Goal: Task Accomplishment & Management: Manage account settings

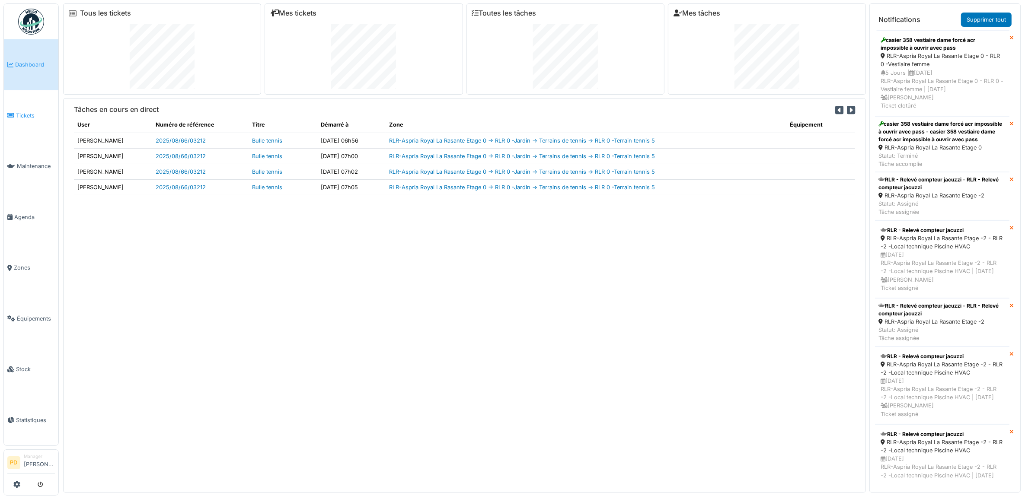
click at [22, 112] on span "Tickets" at bounding box center [35, 116] width 39 height 8
click at [16, 486] on icon at bounding box center [16, 484] width 7 height 7
click at [18, 484] on icon at bounding box center [16, 484] width 7 height 7
click at [998, 22] on link "Supprimer tout" at bounding box center [986, 20] width 51 height 14
click at [984, 16] on link "Supprimer tout" at bounding box center [986, 20] width 51 height 14
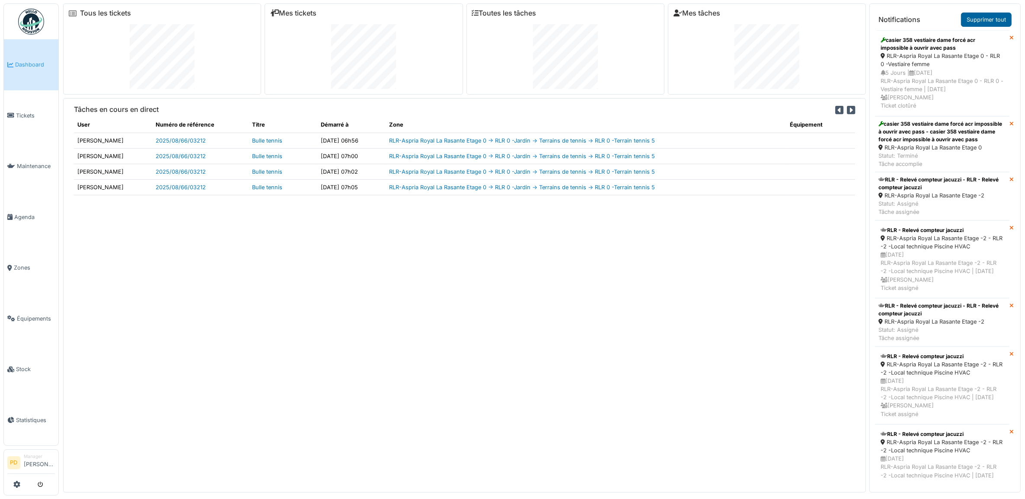
click at [984, 16] on link "Supprimer tout" at bounding box center [986, 20] width 51 height 14
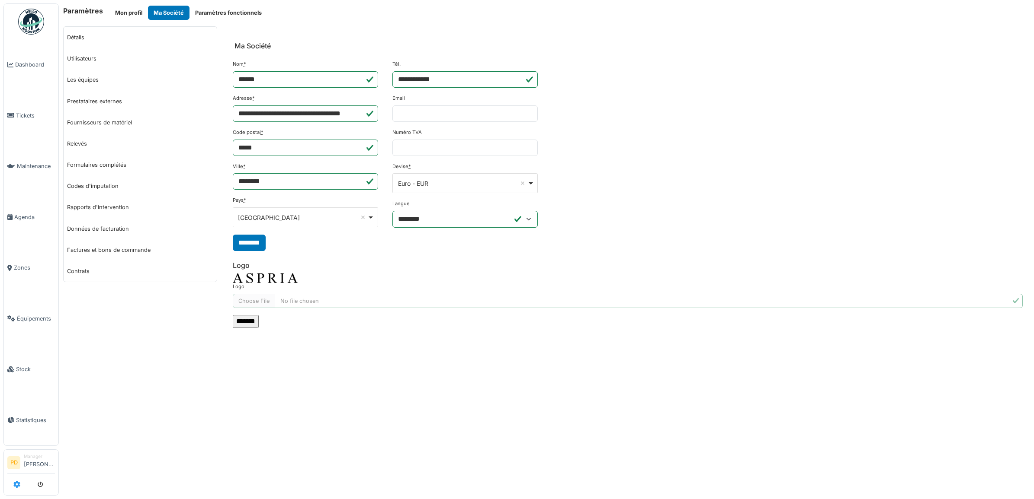
click at [19, 484] on icon at bounding box center [16, 484] width 7 height 7
click at [91, 56] on link "Utilisateurs" at bounding box center [140, 58] width 153 height 21
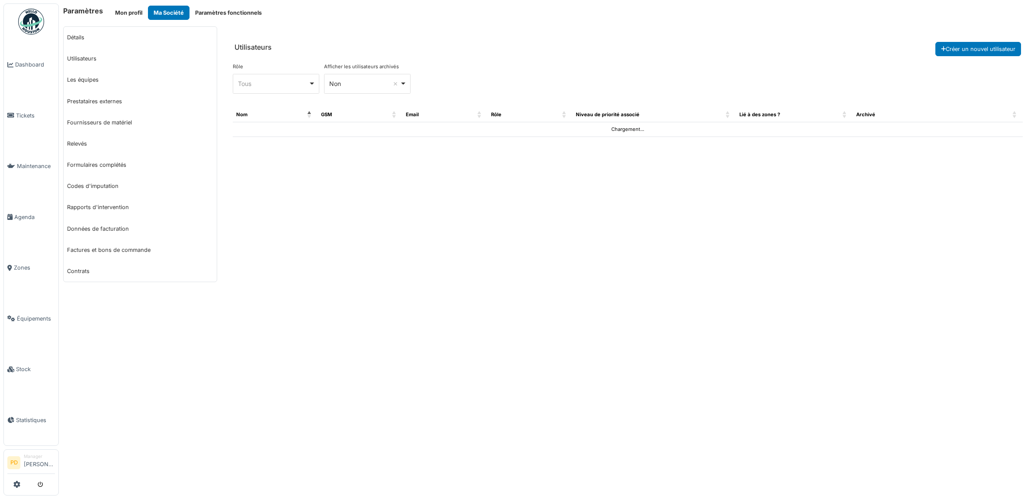
select select "***"
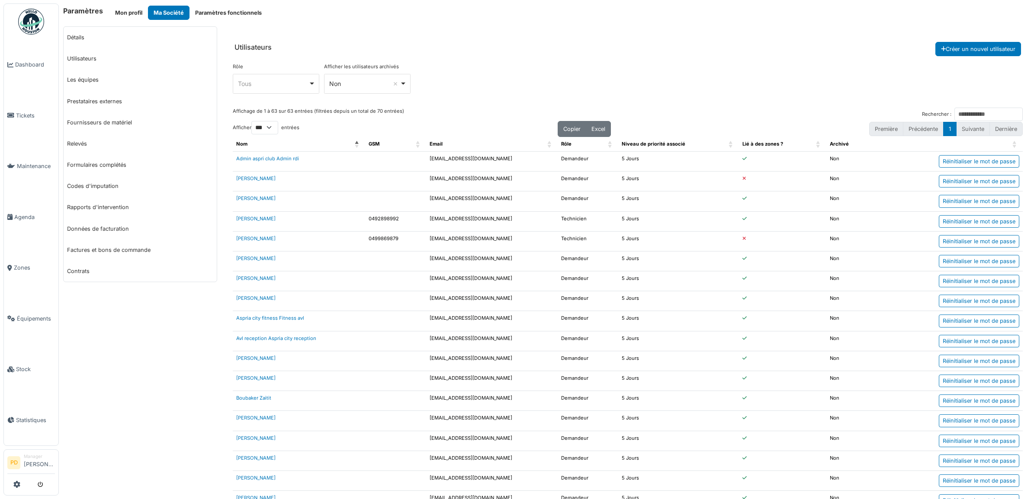
click at [272, 88] on div "Tous Remove item" at bounding box center [273, 83] width 70 height 9
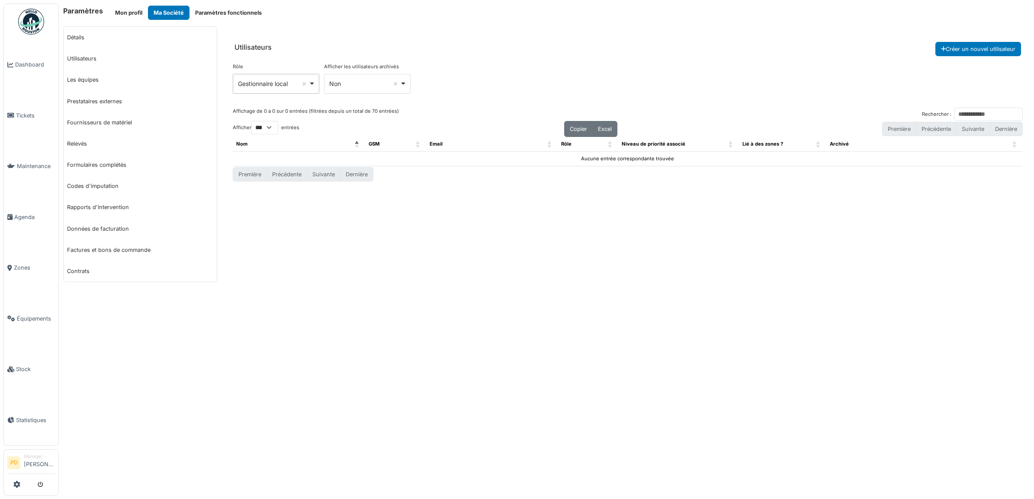
click at [282, 83] on div "Gestionnaire local Remove item" at bounding box center [273, 83] width 70 height 9
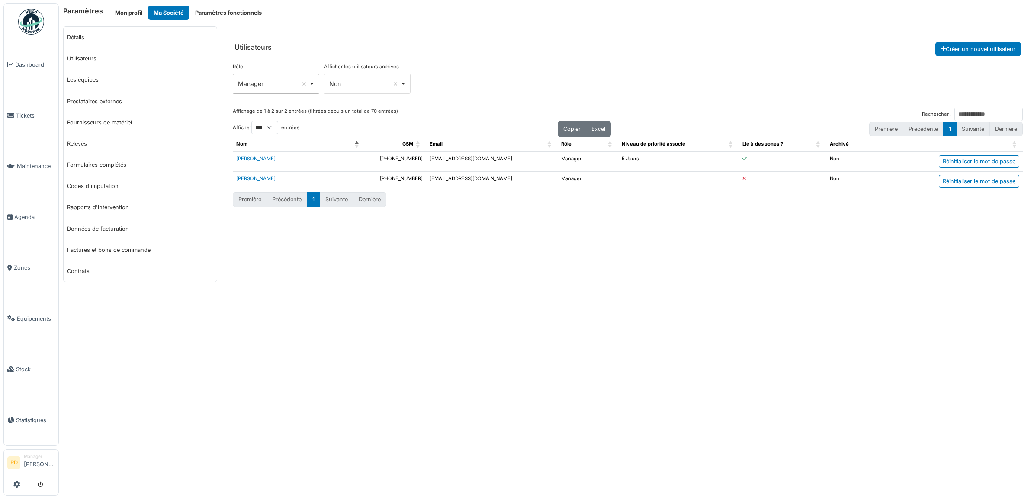
click at [277, 87] on div "Manager Remove item" at bounding box center [273, 83] width 70 height 9
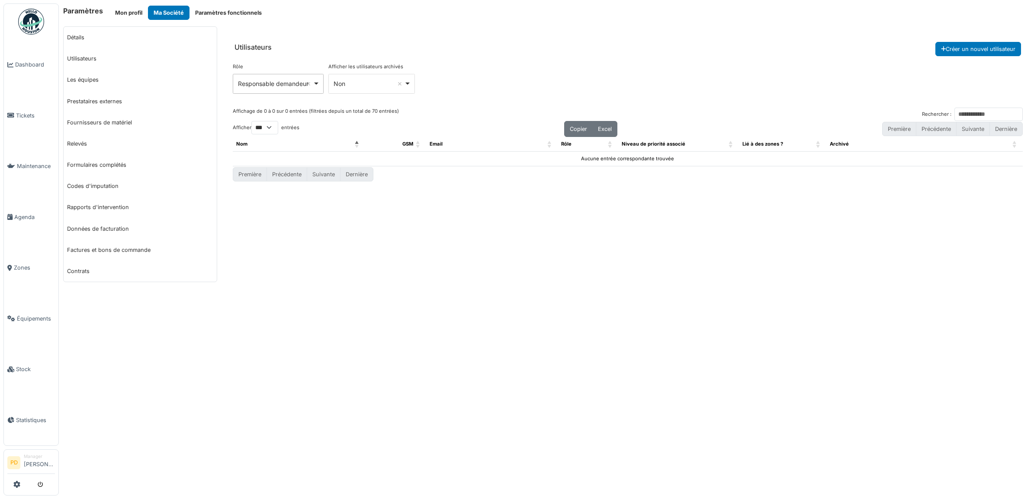
click at [282, 86] on div "Responsable demandeur Remove item" at bounding box center [275, 83] width 75 height 9
click at [282, 87] on div "Responsable technicien Remove item" at bounding box center [273, 83] width 71 height 9
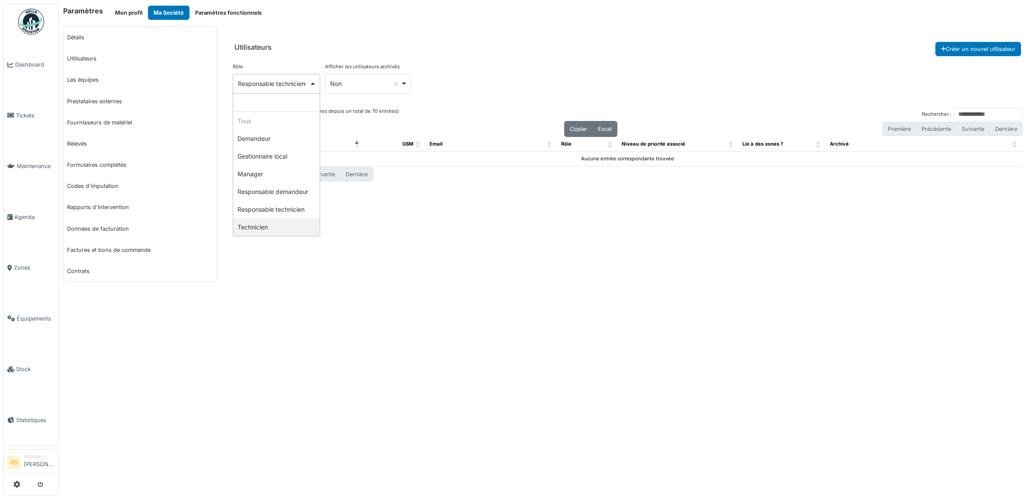
select select "**********"
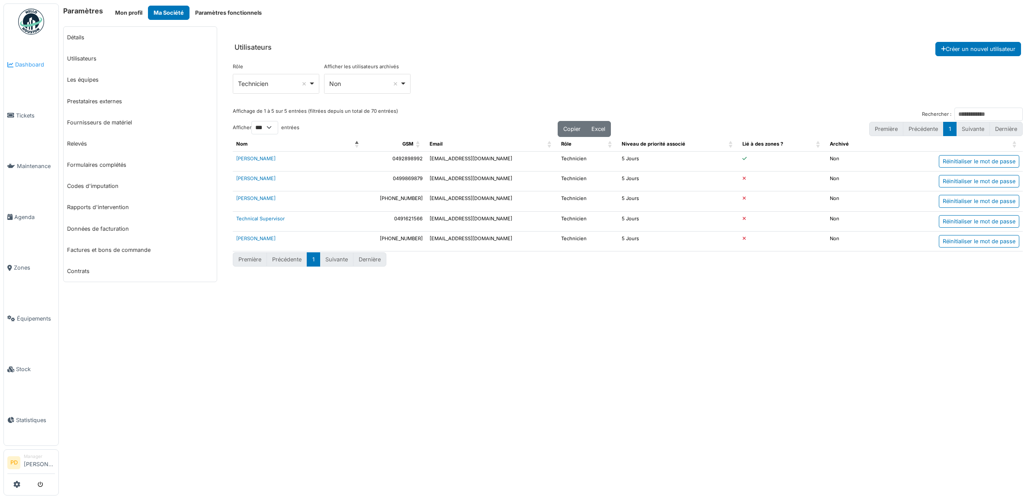
click at [38, 65] on span "Dashboard" at bounding box center [35, 65] width 40 height 8
